Goal: Information Seeking & Learning: Learn about a topic

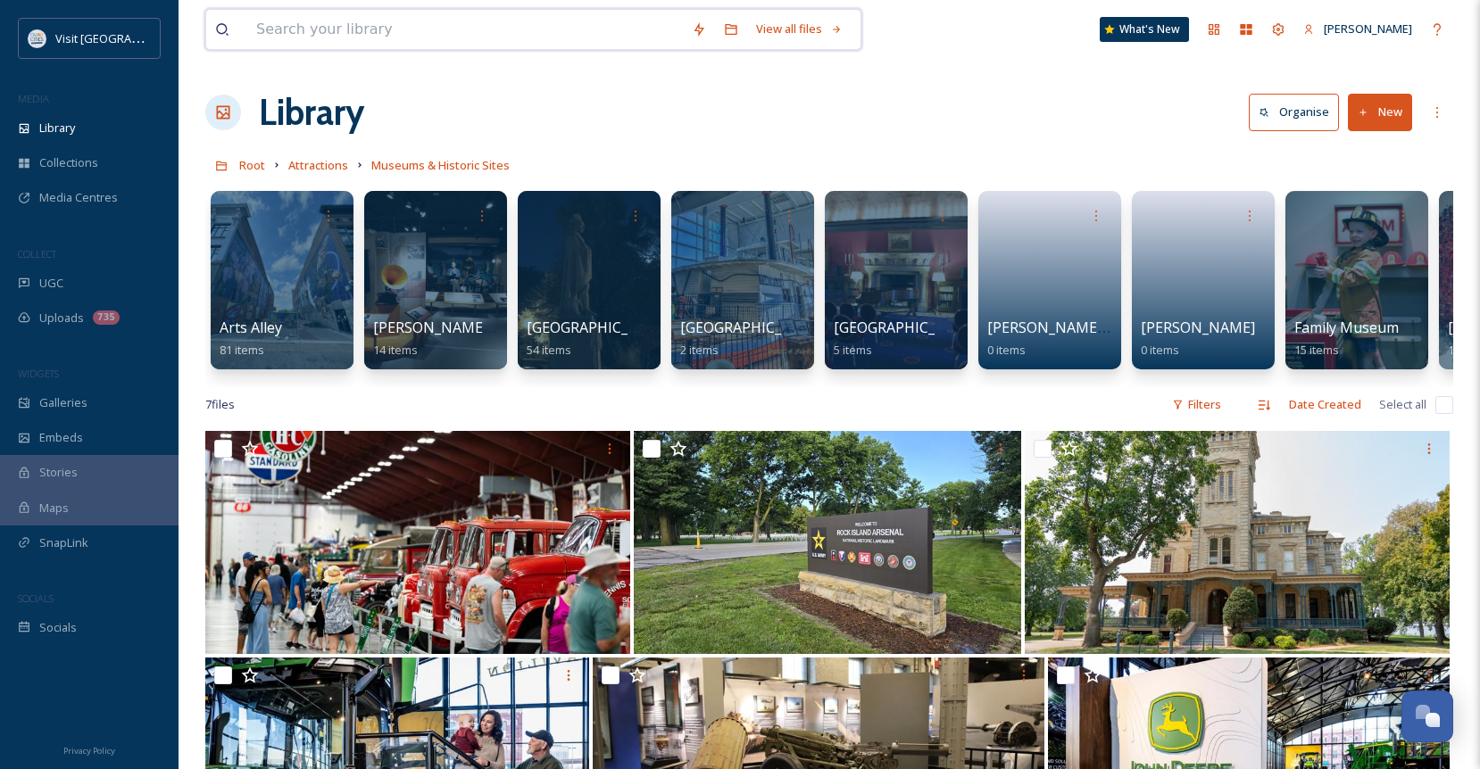
click at [398, 29] on input at bounding box center [465, 29] width 436 height 39
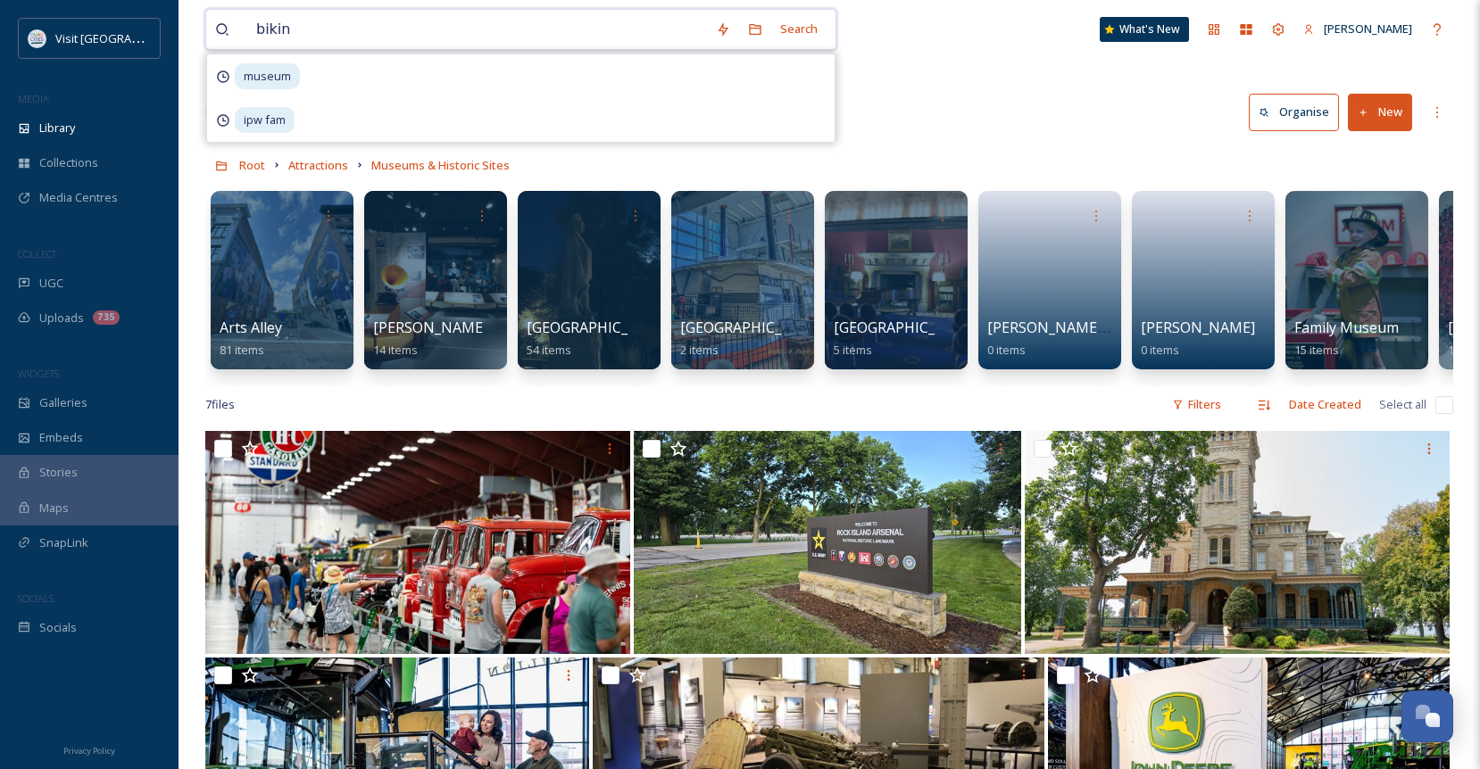
type input "biking"
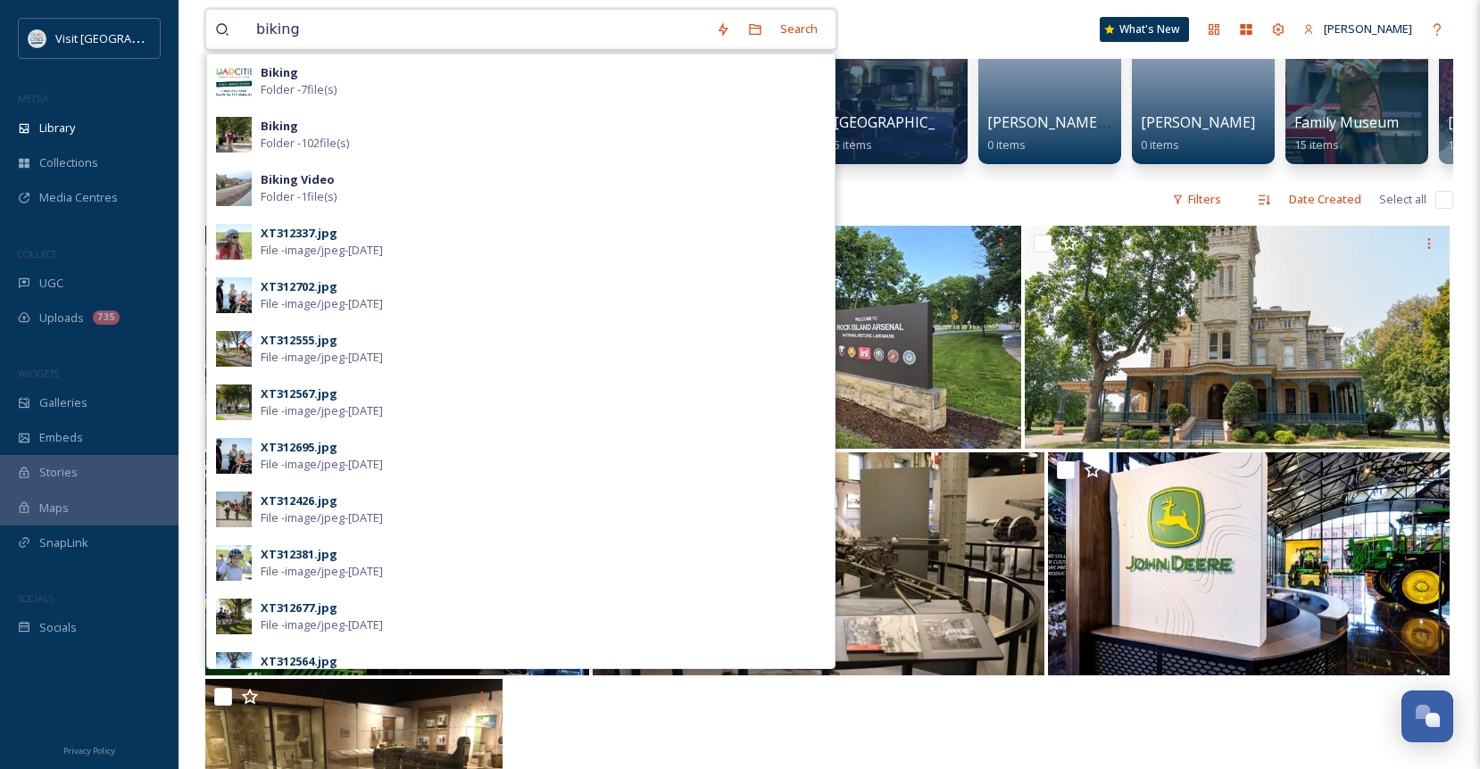
scroll to position [179, 0]
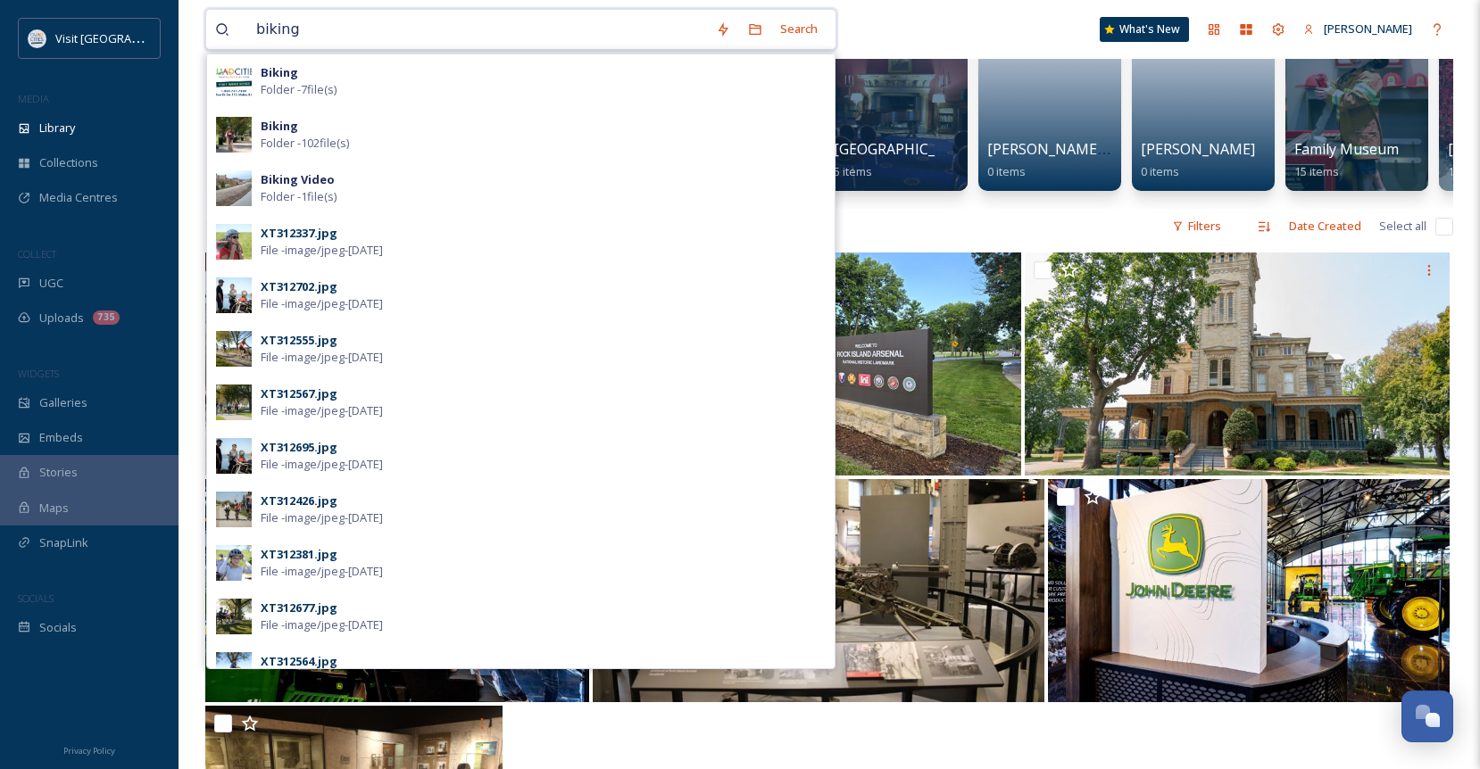
drag, startPoint x: 304, startPoint y: 34, endPoint x: 233, endPoint y: 26, distance: 71.9
click at [233, 26] on div "biking" at bounding box center [461, 29] width 492 height 39
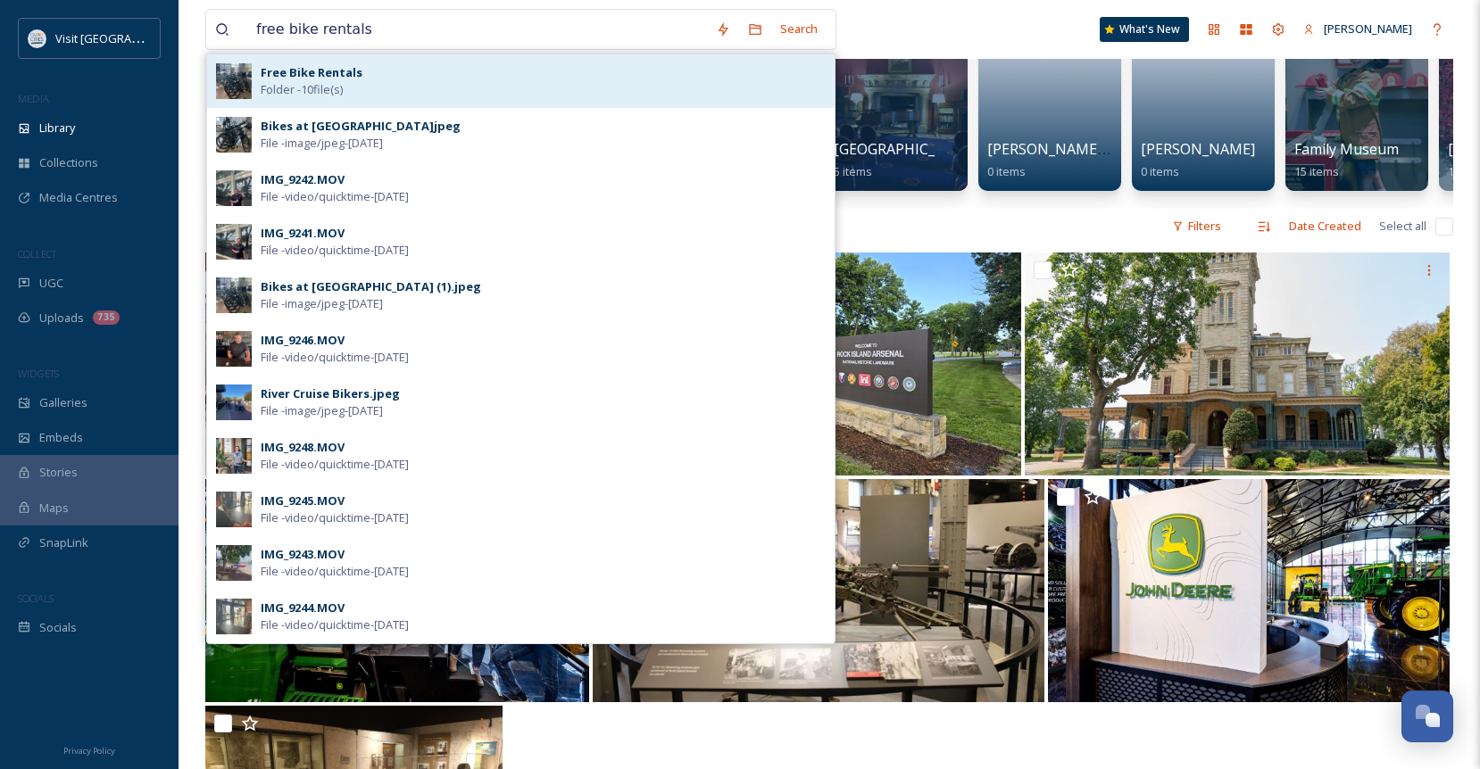
click at [310, 93] on span "Folder - 10 file(s)" at bounding box center [302, 89] width 82 height 17
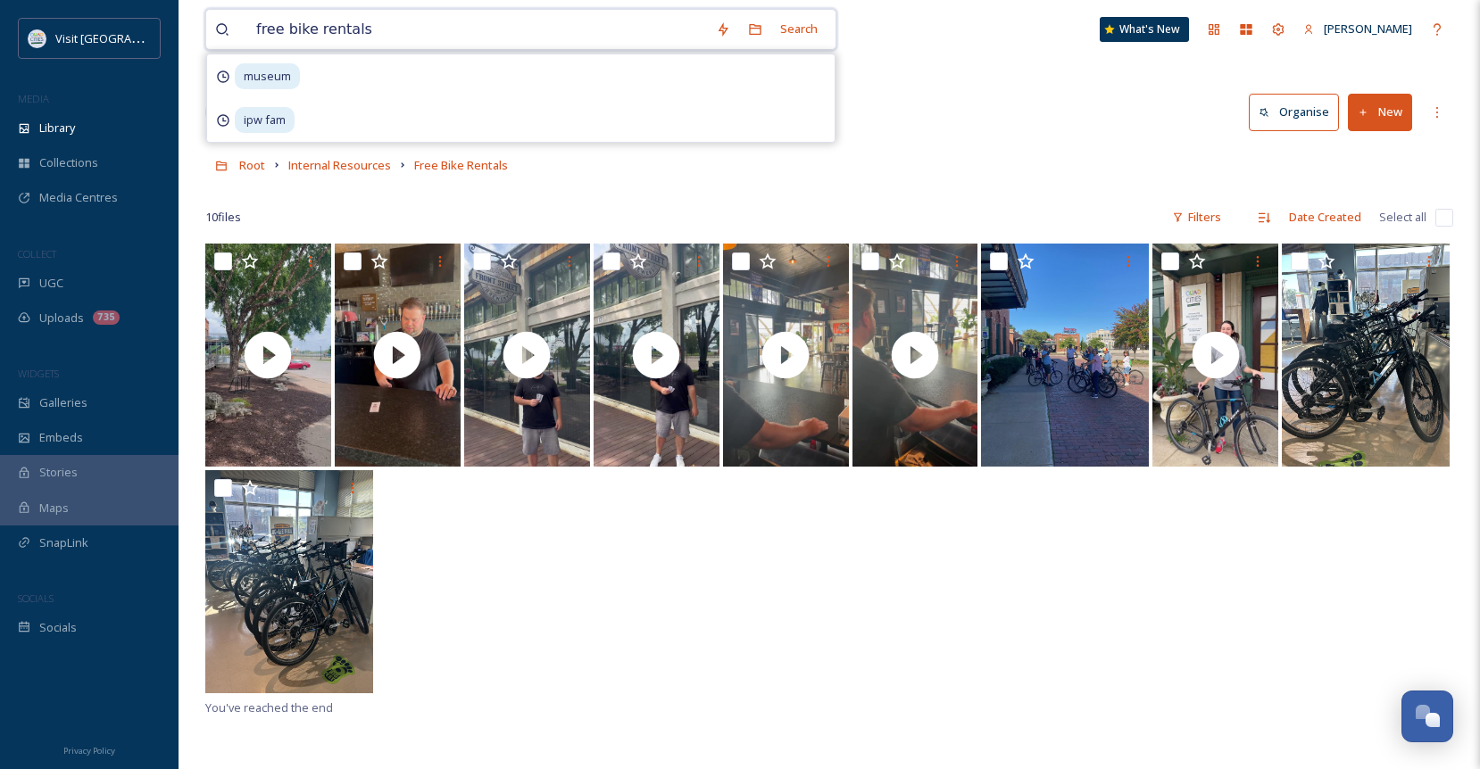
click at [411, 31] on input "free bike rentals" at bounding box center [477, 29] width 460 height 39
drag, startPoint x: 284, startPoint y: 29, endPoint x: 212, endPoint y: 29, distance: 71.4
click at [212, 29] on div "free bike rentals Search museum ipw fam" at bounding box center [520, 29] width 631 height 41
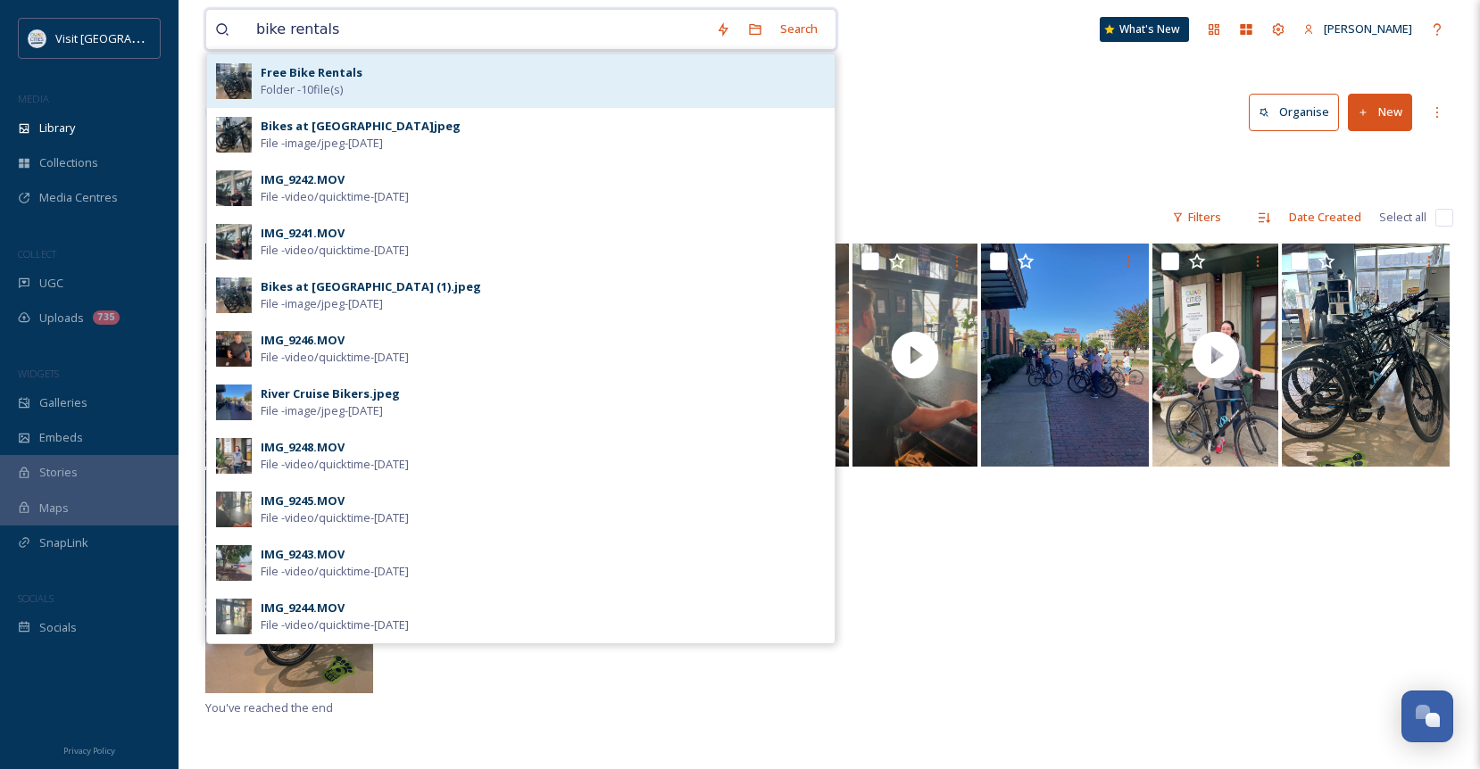
type input "bike rentals"
click at [288, 81] on span "Folder - 10 file(s)" at bounding box center [302, 89] width 82 height 17
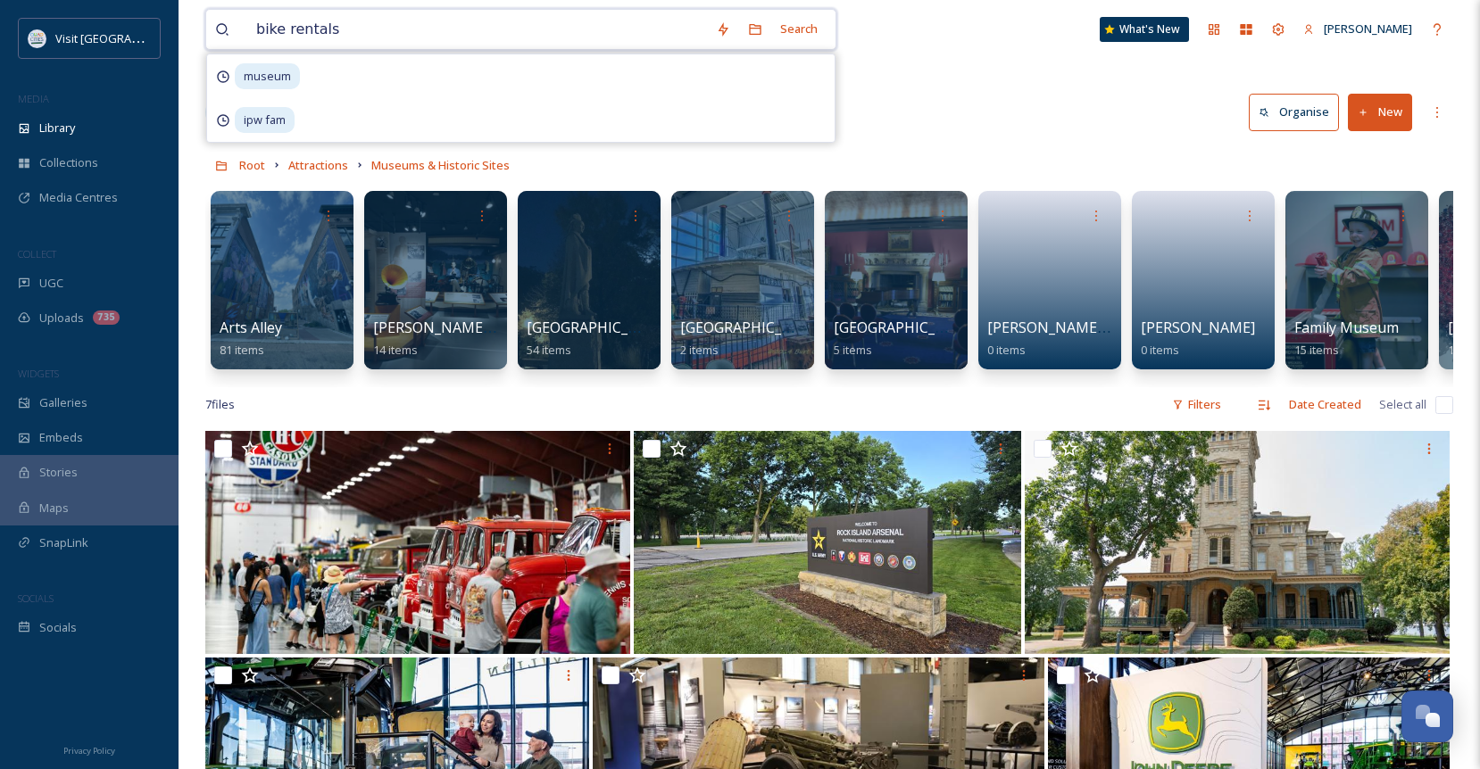
drag, startPoint x: 341, startPoint y: 34, endPoint x: 202, endPoint y: 29, distance: 139.4
click at [202, 29] on div "bike rentals Search museum ipw fam What's [GEOGRAPHIC_DATA][PERSON_NAME] Organi…" at bounding box center [829, 600] width 1301 height 1201
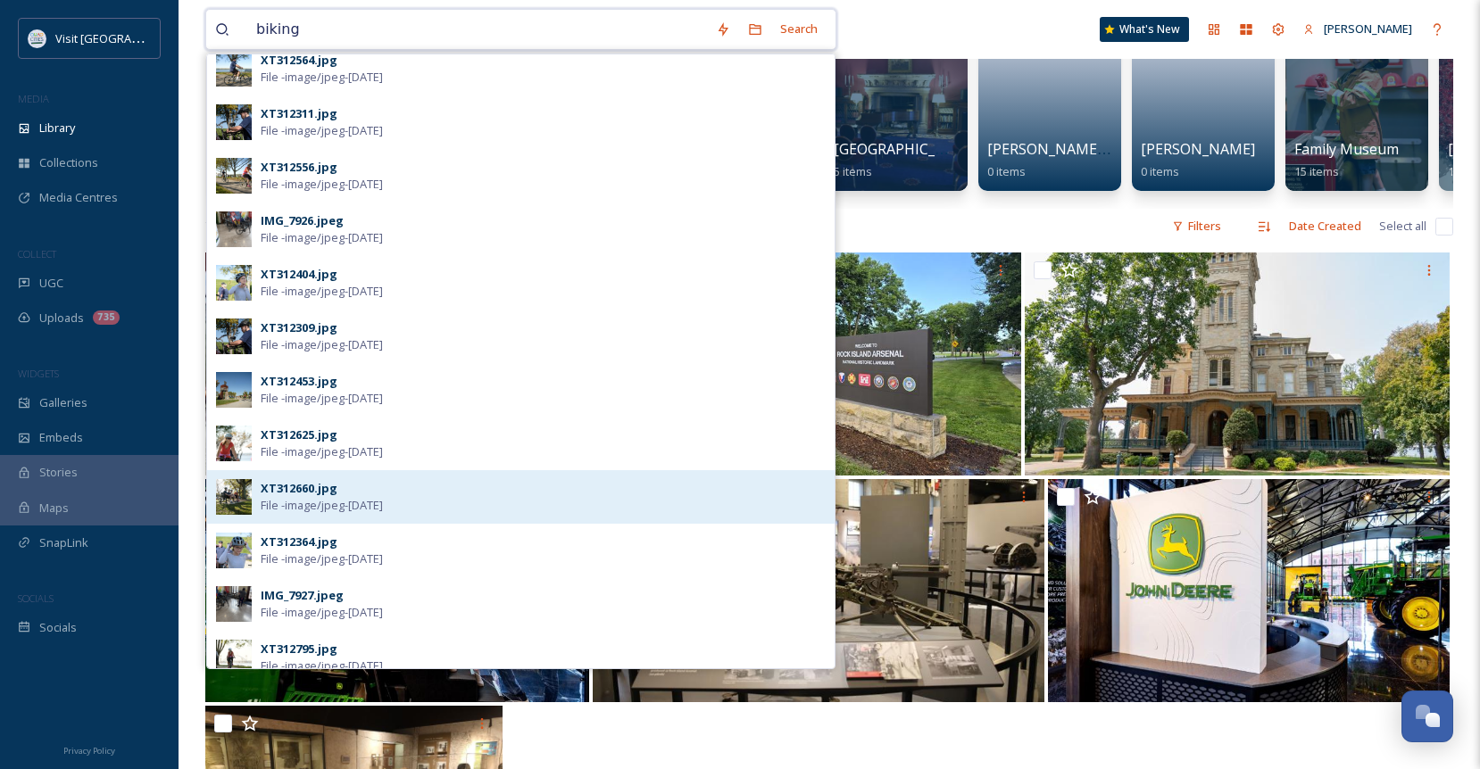
scroll to position [491, 0]
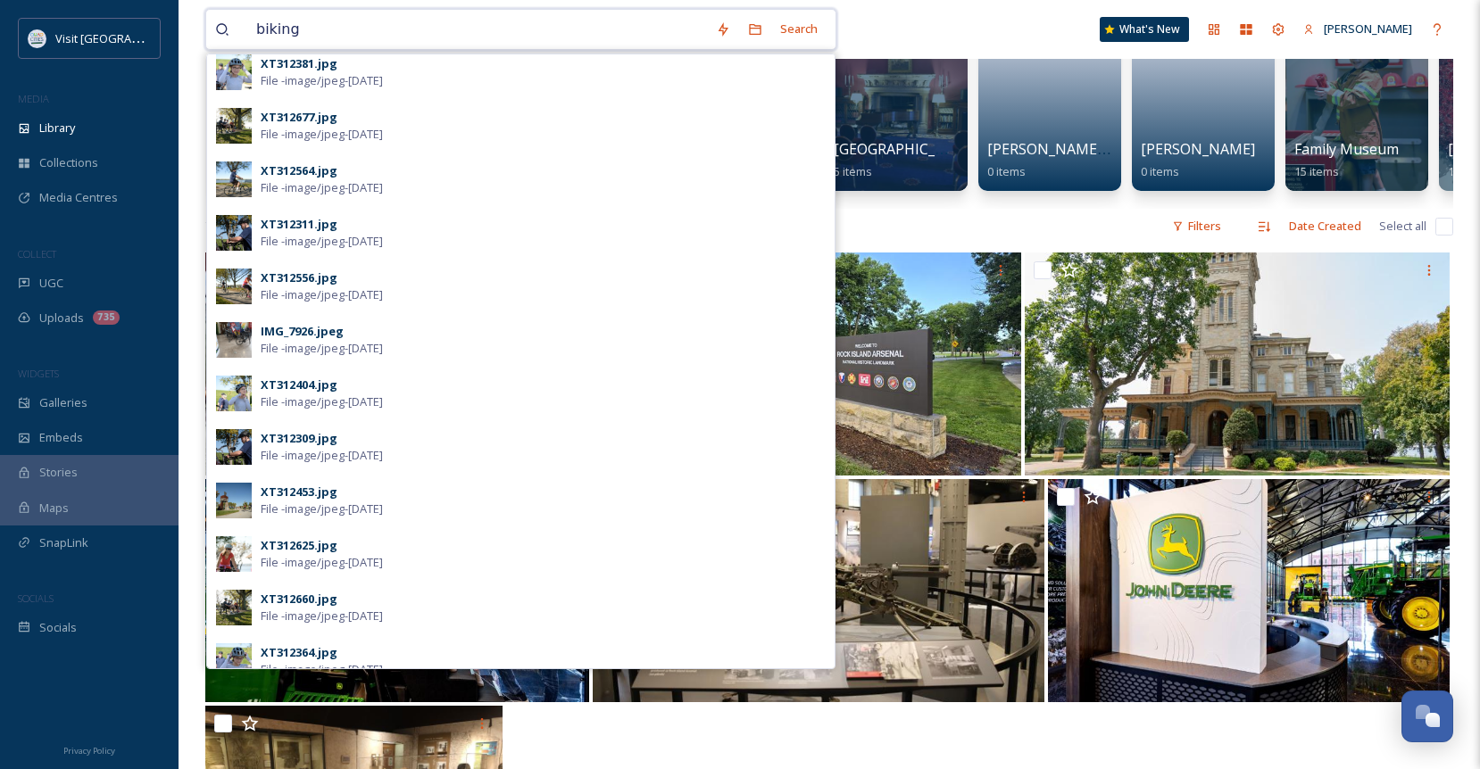
type input "biking"
